Goal: Task Accomplishment & Management: Manage account settings

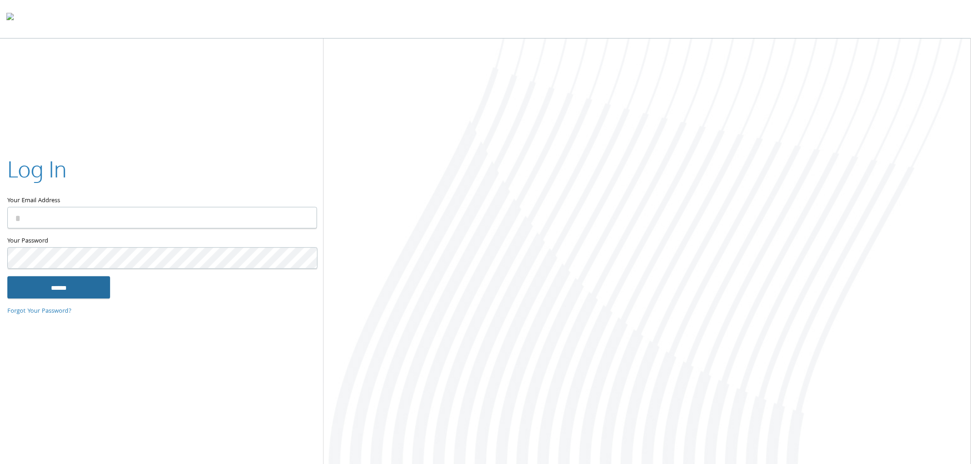
type input "**********"
click at [66, 291] on input "******" at bounding box center [58, 288] width 103 height 22
type input "**********"
click at [25, 286] on input "******" at bounding box center [58, 288] width 103 height 22
